Goal: Navigation & Orientation: Find specific page/section

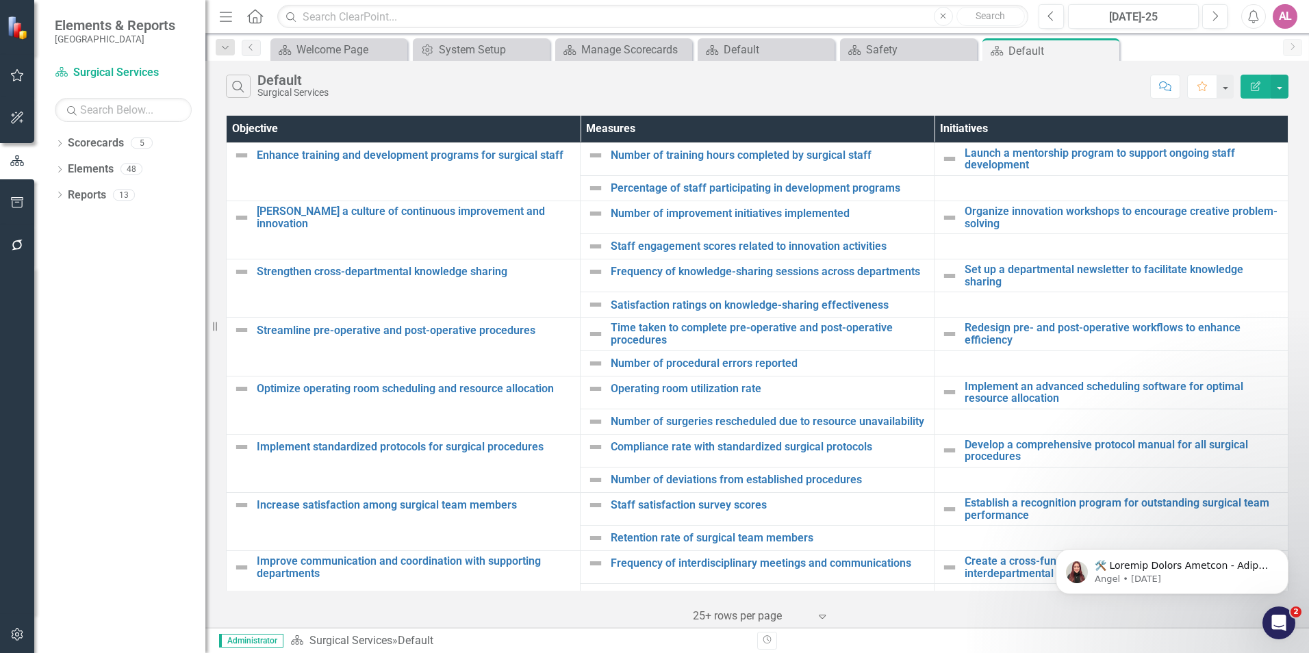
drag, startPoint x: 0, startPoint y: 0, endPoint x: 651, endPoint y: 85, distance: 656.7
click at [651, 85] on div "Search Default Surgical Services" at bounding box center [685, 86] width 918 height 23
click at [972, 103] on div "Search Default Surgical Services Comment Favorite Edit Report" at bounding box center [757, 83] width 1104 height 45
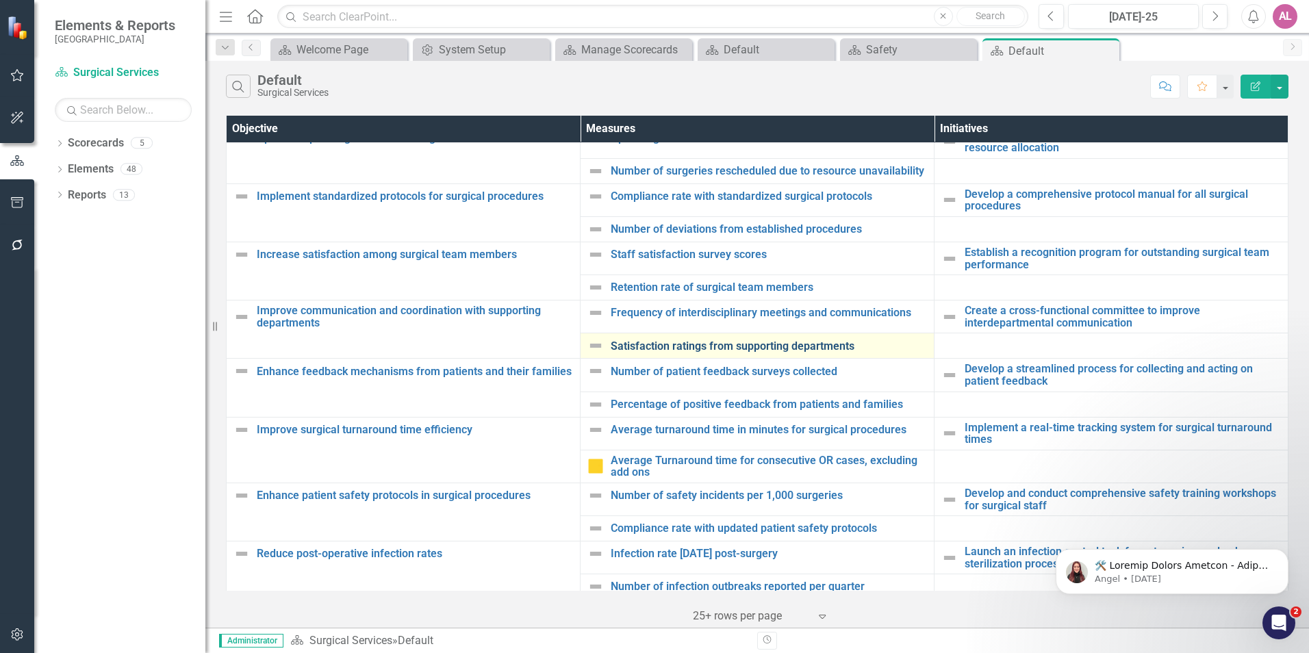
scroll to position [260, 0]
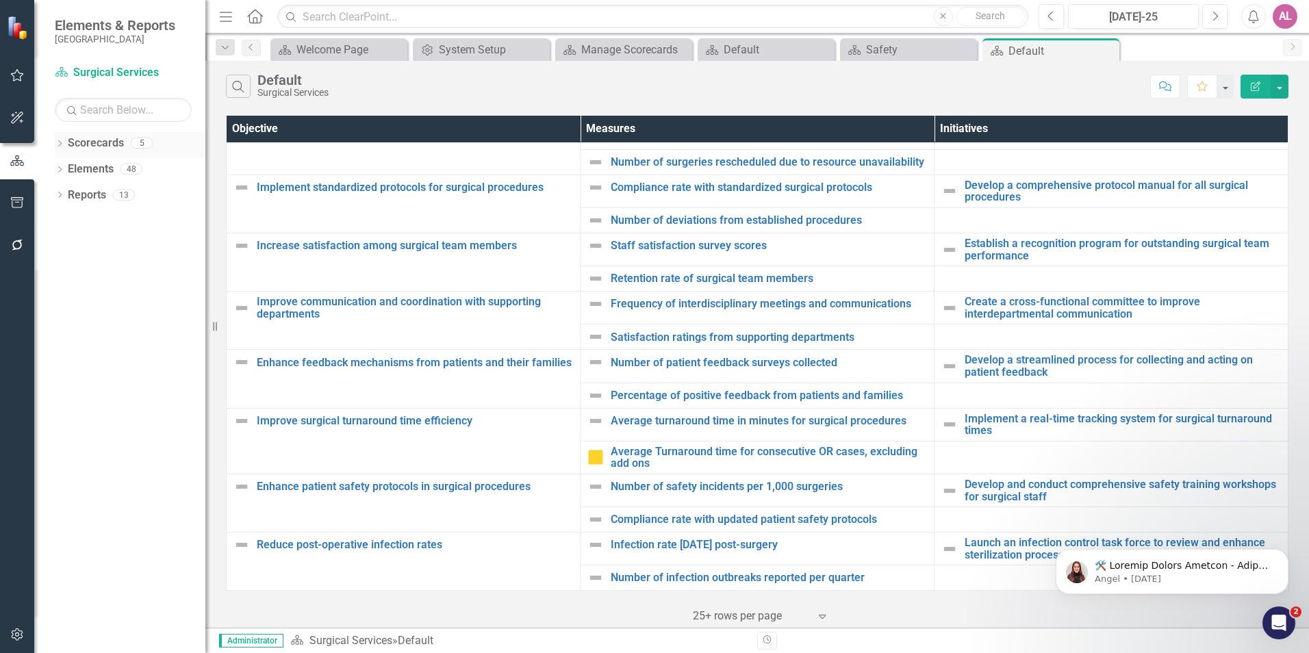
click at [97, 136] on link "Scorecards" at bounding box center [96, 144] width 56 height 16
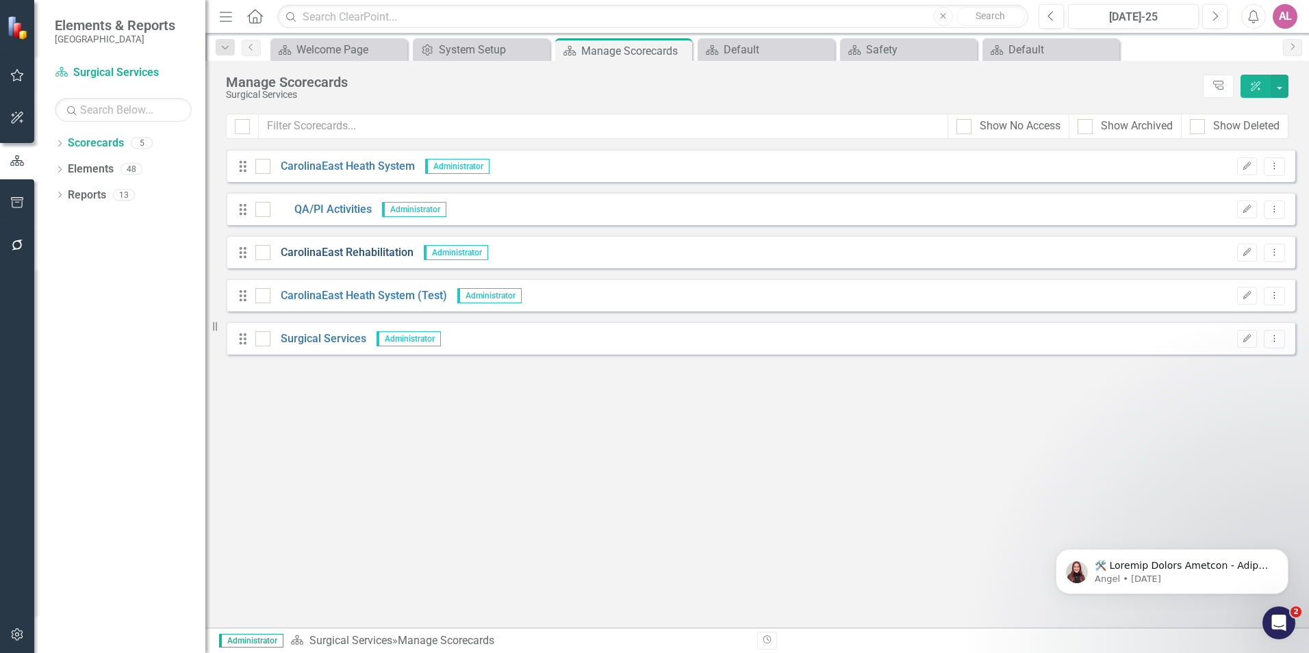
click at [355, 249] on link "CarolinaEast Rehabilitation" at bounding box center [341, 253] width 143 height 16
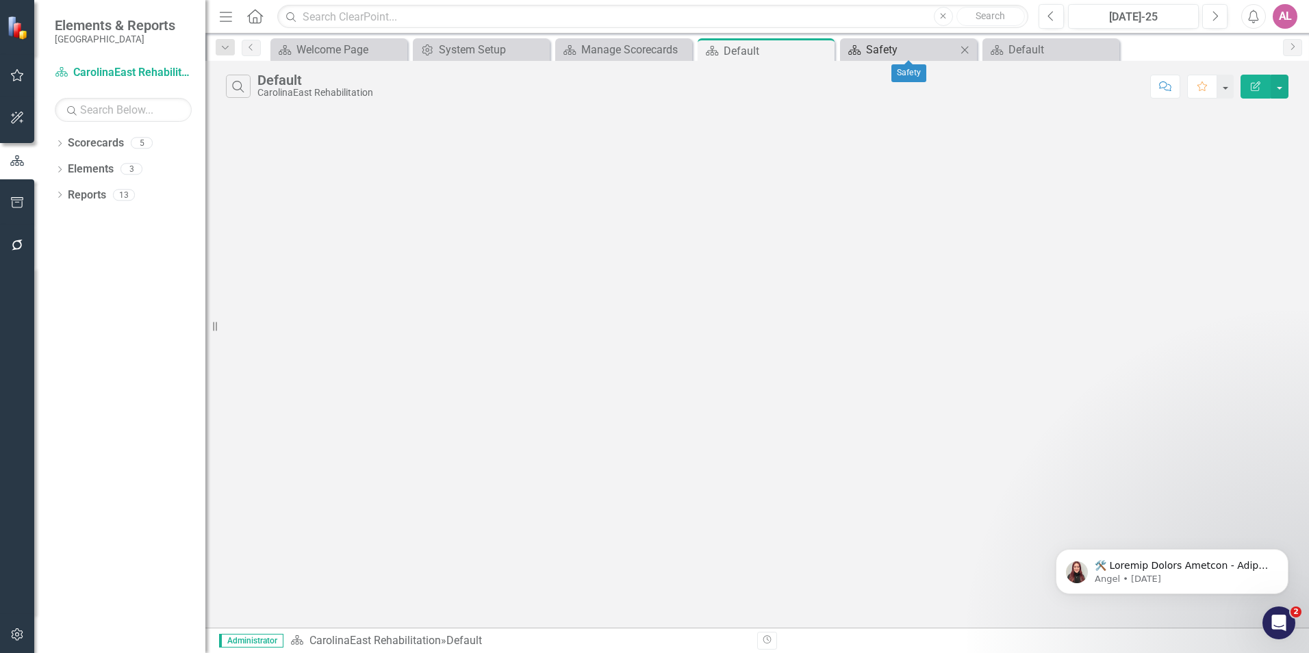
click at [863, 52] on link "Scorecard Safety" at bounding box center [900, 49] width 113 height 17
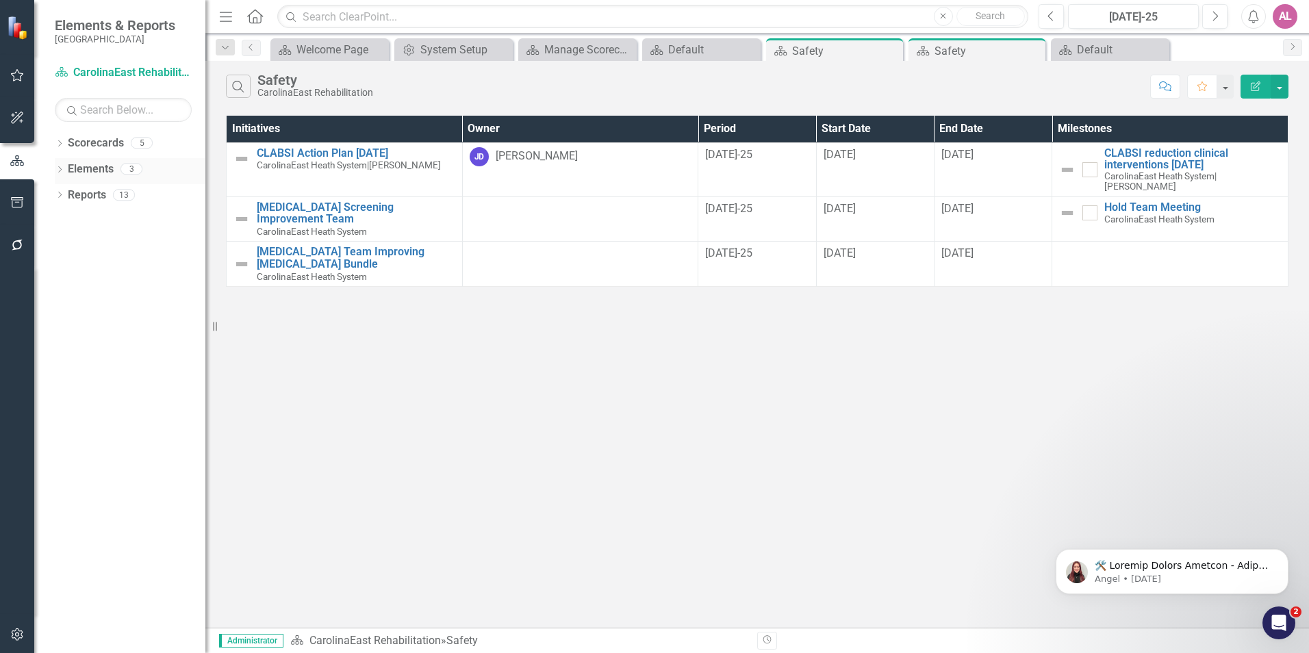
click at [98, 168] on link "Elements" at bounding box center [91, 170] width 46 height 16
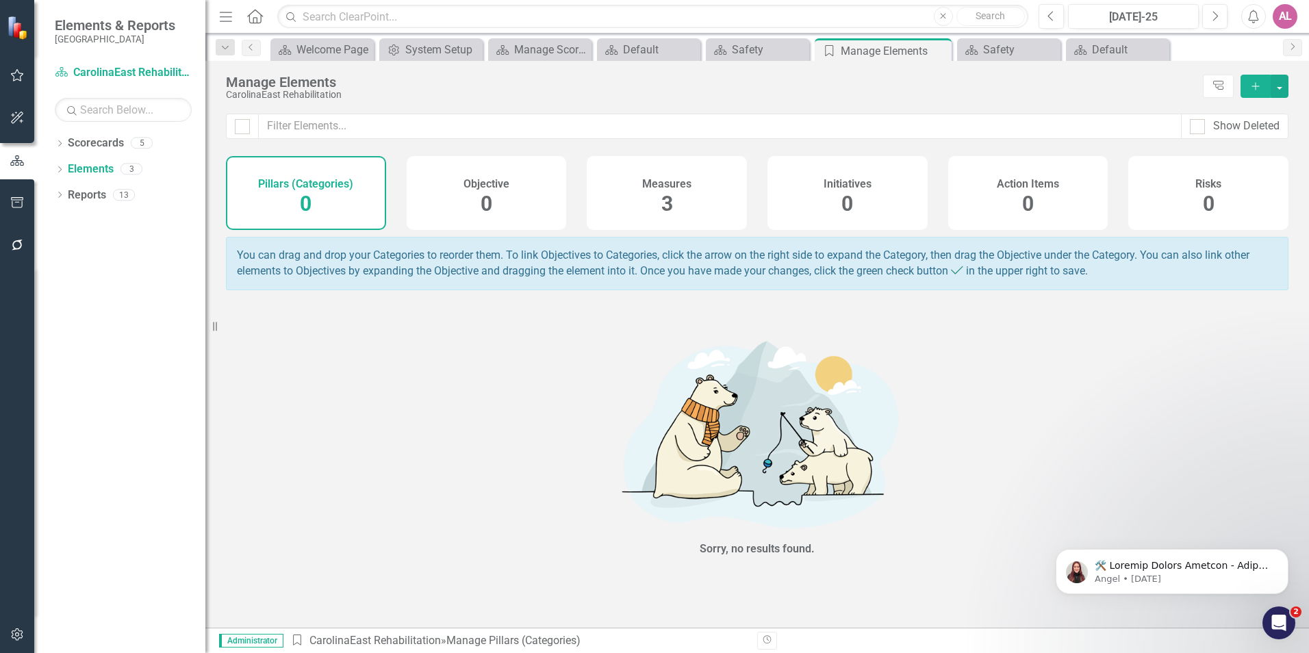
click at [651, 194] on div "Measures 3" at bounding box center [667, 193] width 160 height 74
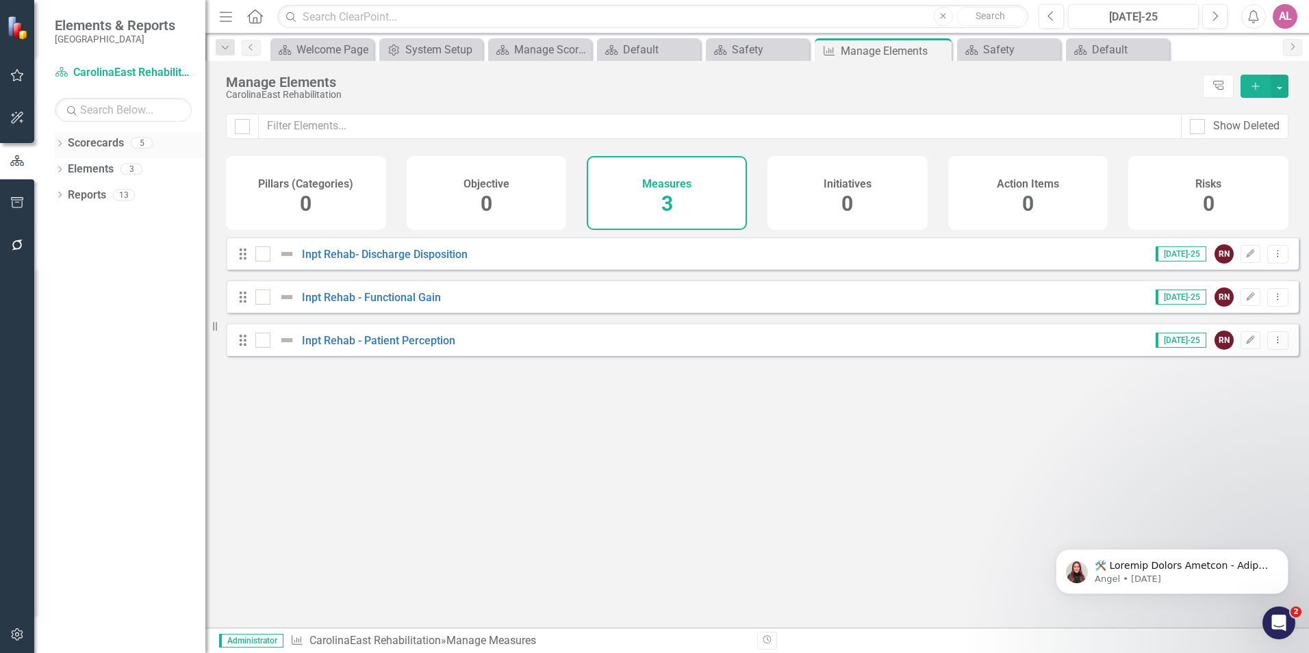
click at [121, 152] on div "Scorecards" at bounding box center [96, 143] width 56 height 23
click at [70, 144] on link "Scorecards" at bounding box center [96, 144] width 56 height 16
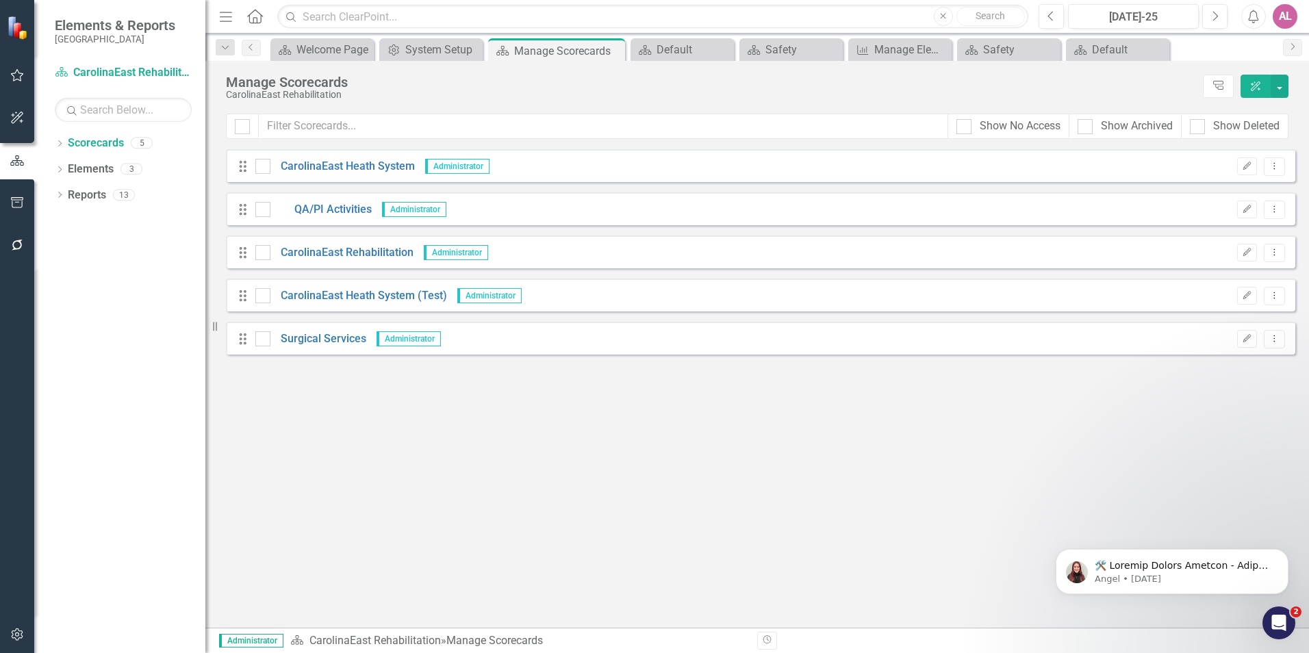
click at [568, 560] on div "Looks like you don't have any Scorecards set up yet. Why don't you add a Scorec…" at bounding box center [761, 388] width 1070 height 479
click at [601, 407] on div "Looks like you don't have any Scorecards set up yet. Why don't you add a Scorec…" at bounding box center [761, 388] width 1070 height 479
click at [339, 341] on link "Surgical Services" at bounding box center [318, 339] width 96 height 16
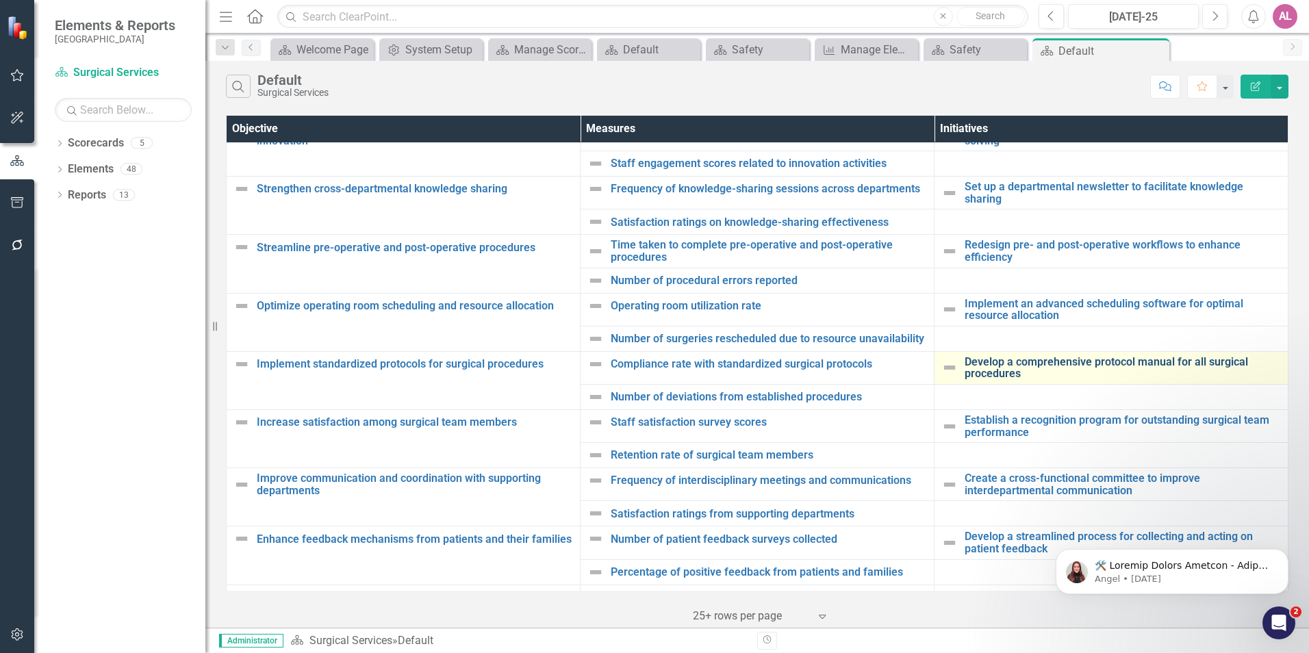
scroll to position [68, 0]
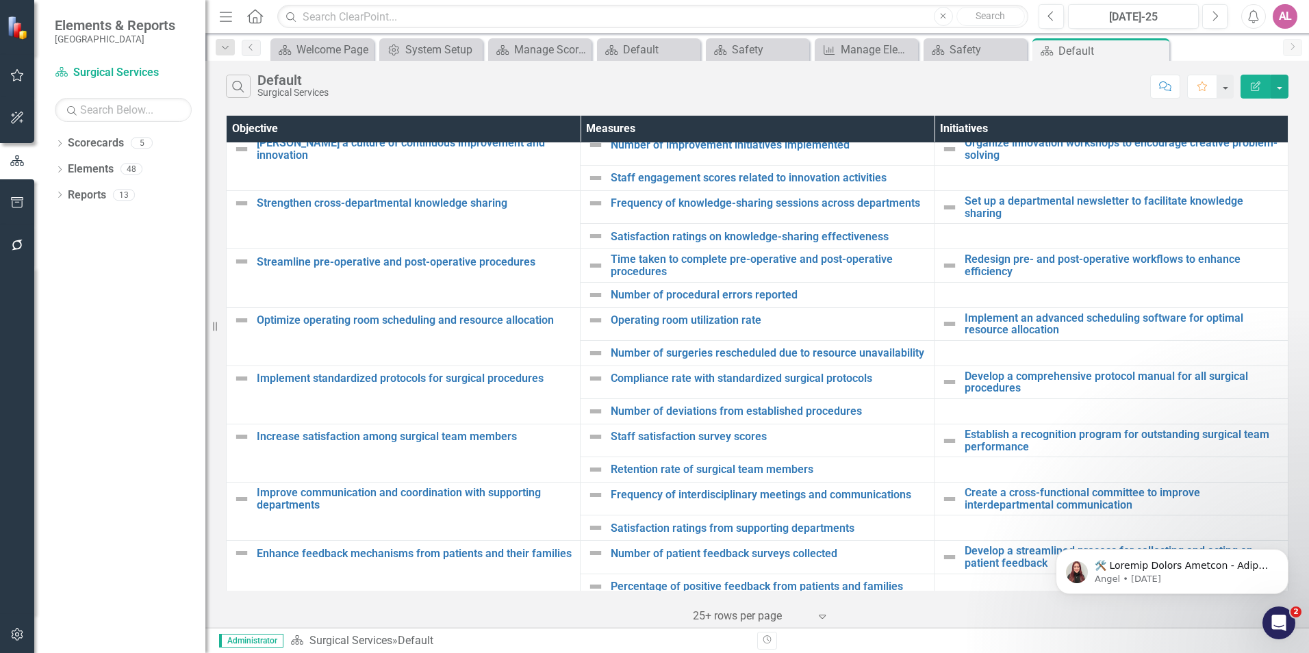
click at [985, 409] on td at bounding box center [1112, 411] width 354 height 25
click at [981, 405] on td at bounding box center [1112, 411] width 354 height 25
click at [1112, 105] on div "Search Default Surgical Services Comment Favorite Edit Report" at bounding box center [757, 83] width 1104 height 45
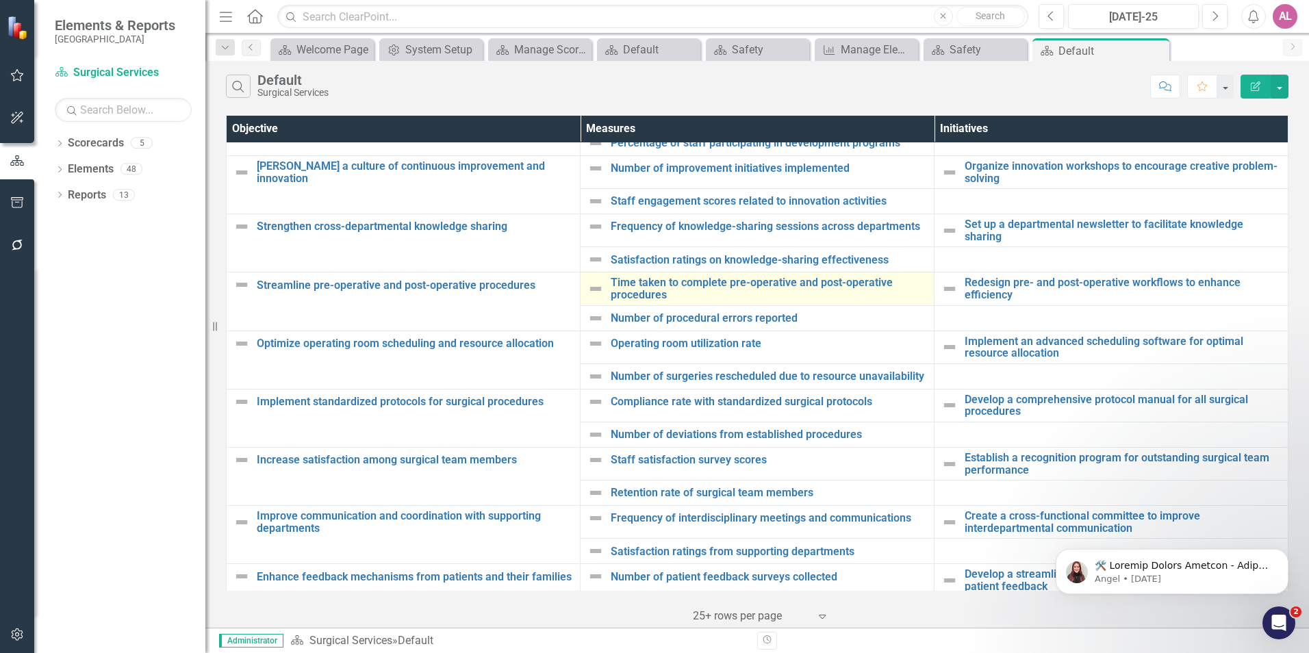
scroll to position [0, 0]
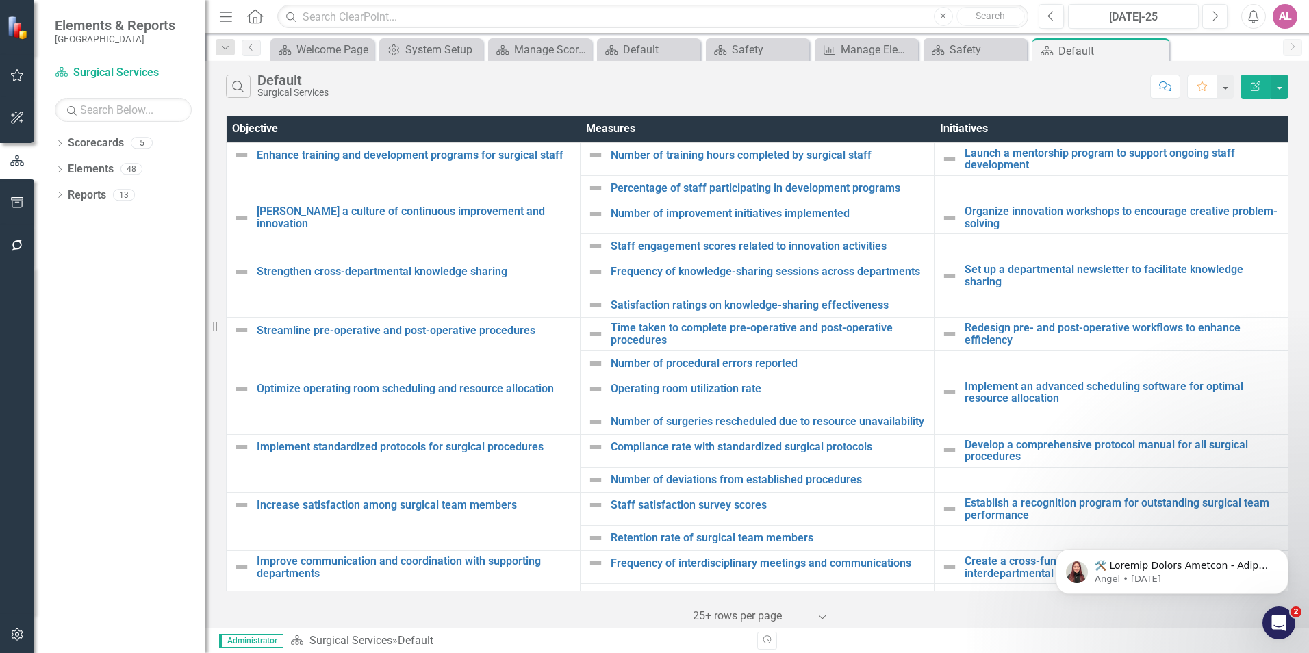
drag, startPoint x: 581, startPoint y: 105, endPoint x: 583, endPoint y: 114, distance: 9.1
click at [582, 105] on div "Search Default Surgical Services Comment Favorite Edit Report Objective Measure…" at bounding box center [757, 344] width 1104 height 567
click at [892, 83] on div "Search Default Surgical Services" at bounding box center [685, 86] width 918 height 23
click at [815, 103] on div "Search Default Surgical Services Comment Favorite Edit Report" at bounding box center [757, 83] width 1104 height 45
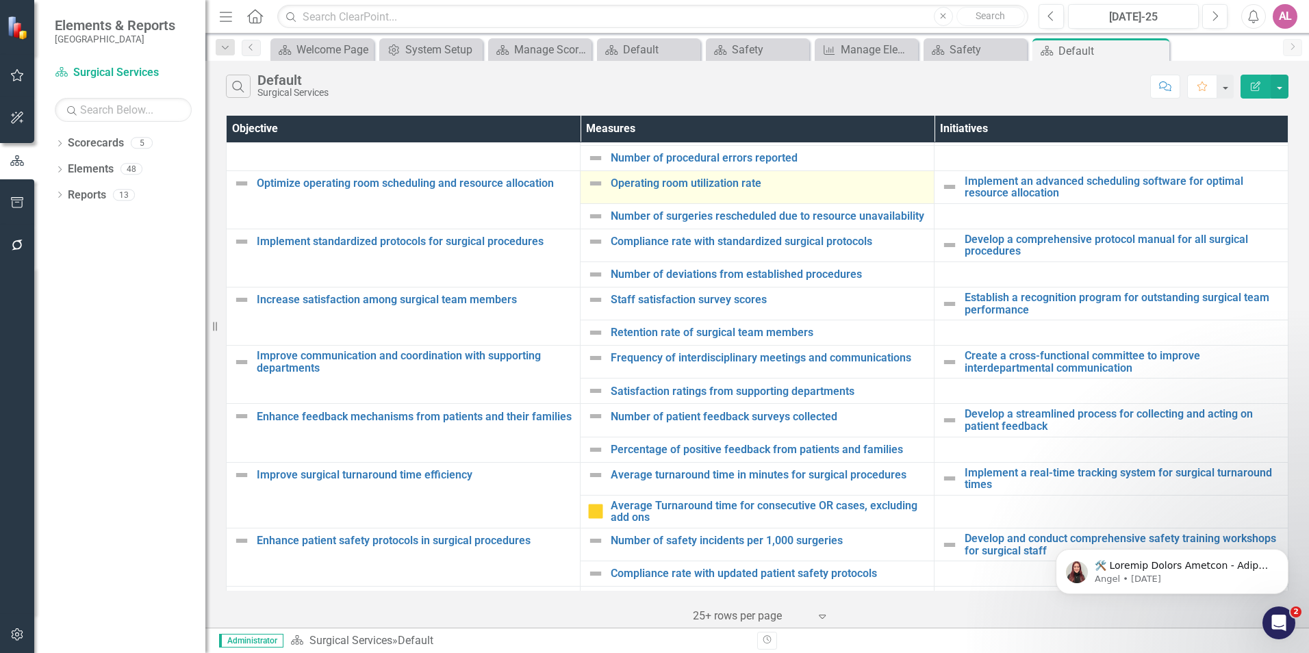
scroll to position [260, 0]
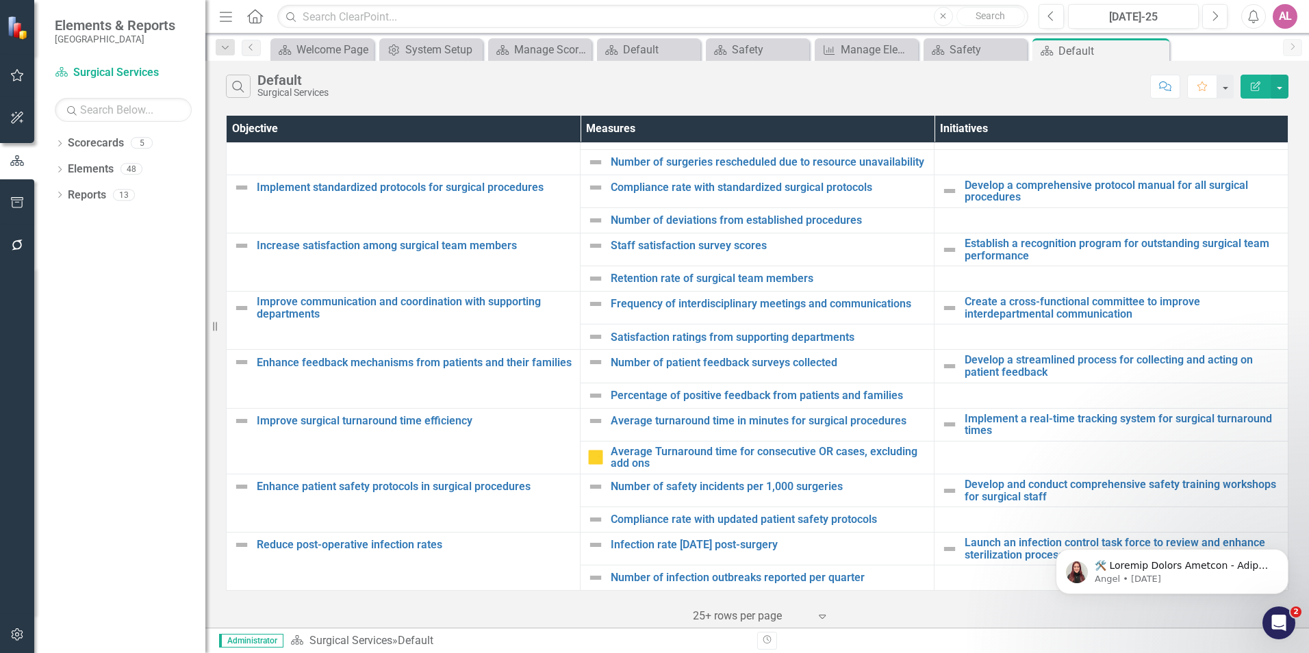
click at [944, 394] on td at bounding box center [1112, 395] width 354 height 25
click at [157, 141] on div "Scorecards 5" at bounding box center [137, 145] width 138 height 26
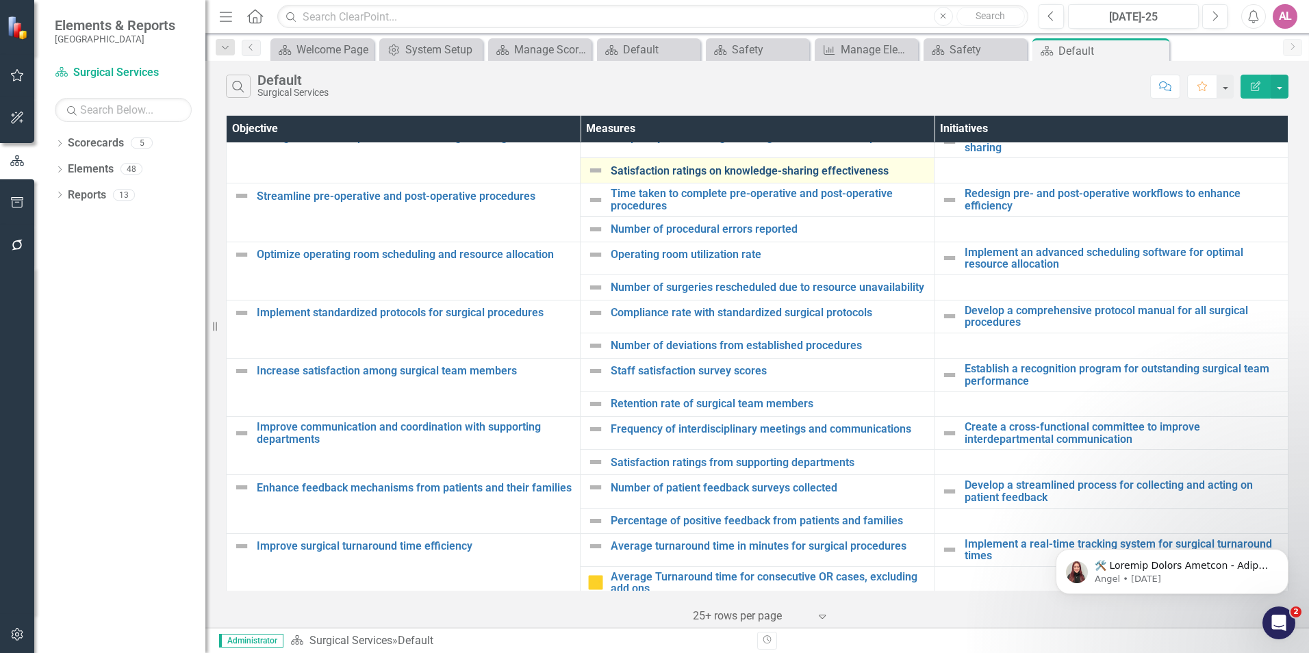
scroll to position [137, 0]
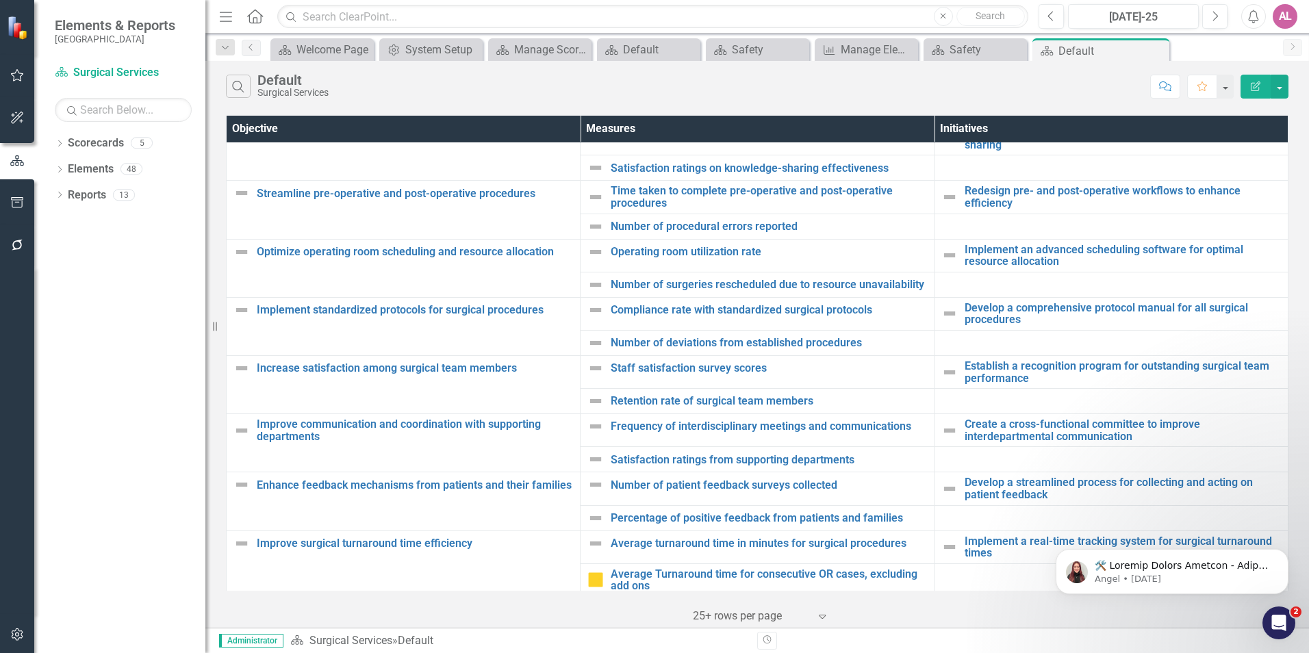
click at [956, 340] on td at bounding box center [1112, 342] width 354 height 25
click at [107, 160] on div "Elements" at bounding box center [91, 169] width 46 height 23
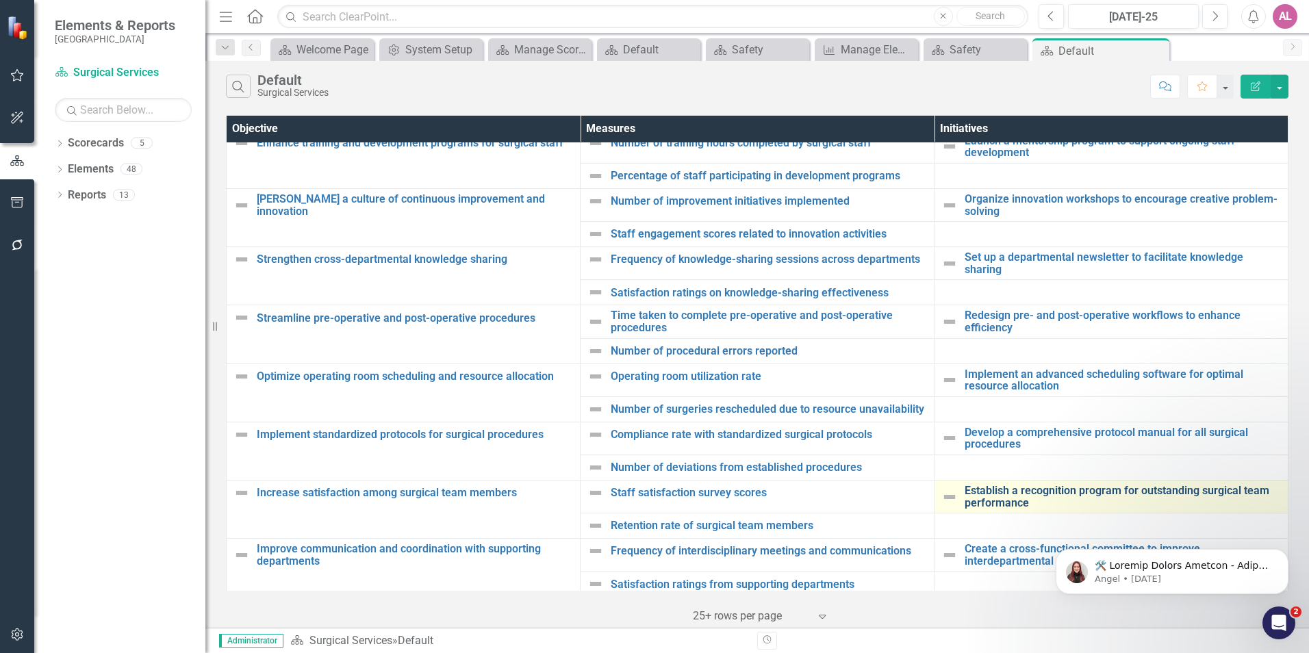
scroll to position [0, 0]
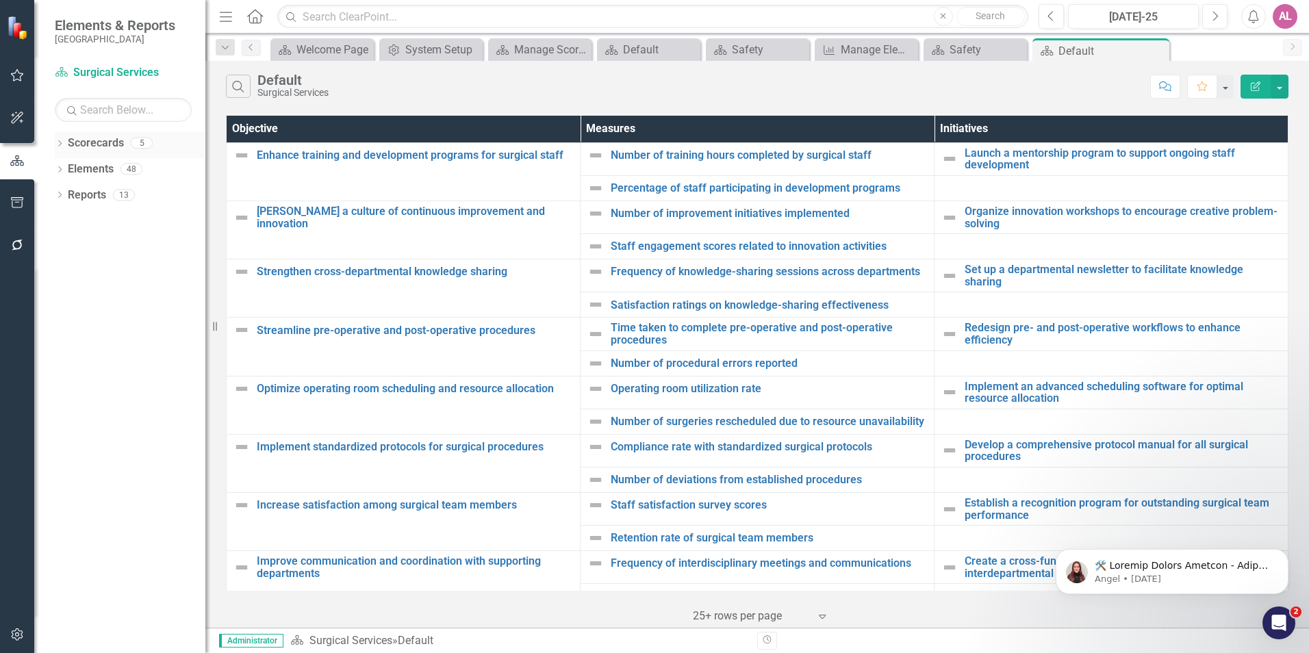
click at [138, 144] on div "5" at bounding box center [142, 144] width 22 height 12
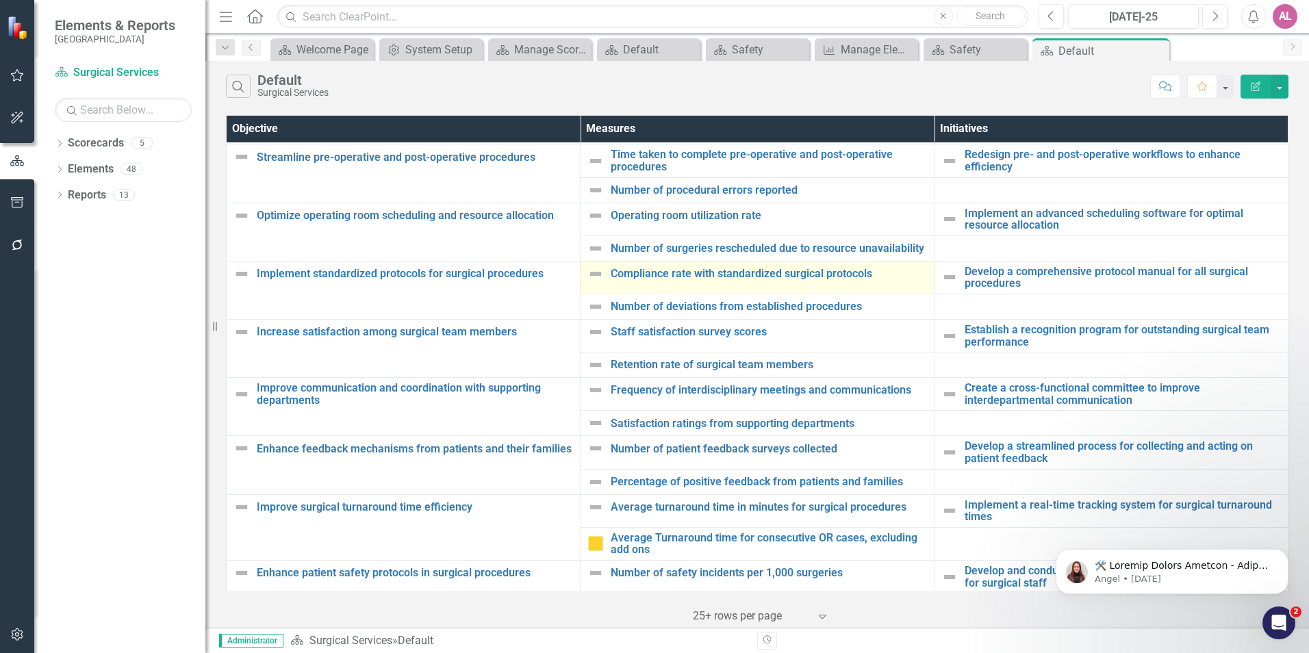
scroll to position [260, 0]
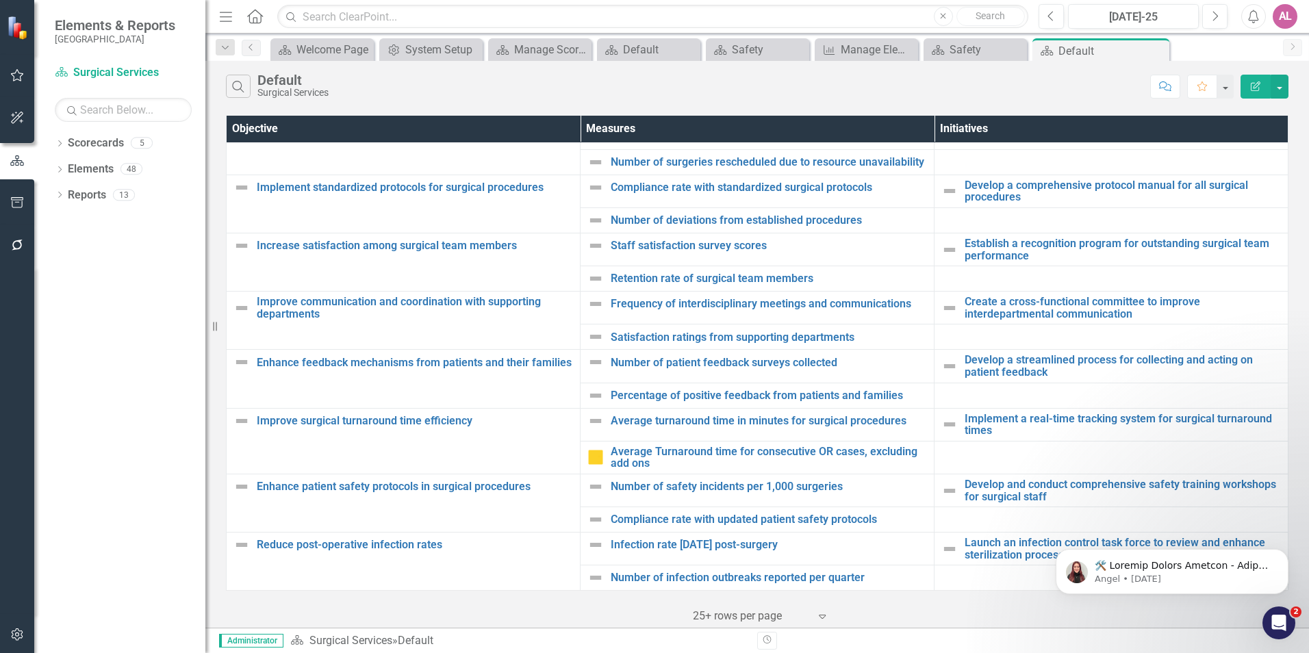
click at [1114, 100] on div "Search Default Surgical Services Comment Favorite Edit Report" at bounding box center [757, 83] width 1104 height 45
click at [963, 340] on td at bounding box center [1112, 337] width 354 height 25
click at [961, 105] on div "Search Default Surgical Services Comment Favorite Edit Report Objective Measure…" at bounding box center [757, 344] width 1104 height 567
